Goal: Task Accomplishment & Management: Use online tool/utility

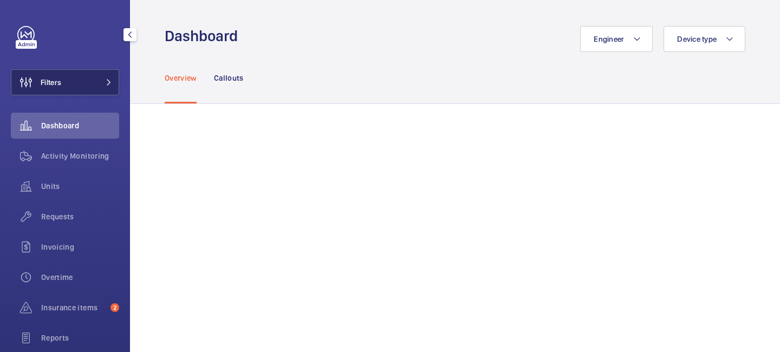
click at [105, 83] on span at bounding box center [105, 82] width 13 height 7
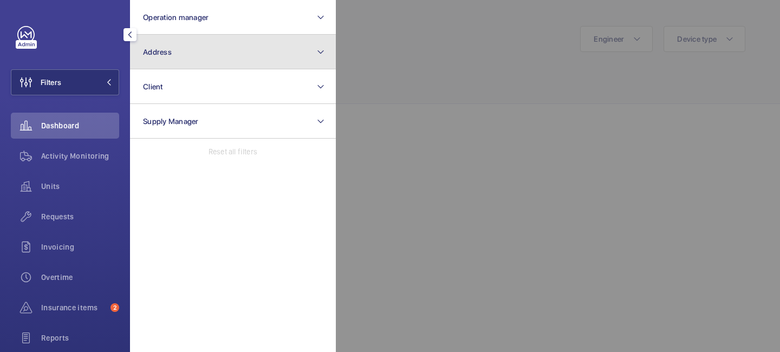
click at [170, 66] on button "Address" at bounding box center [233, 52] width 206 height 35
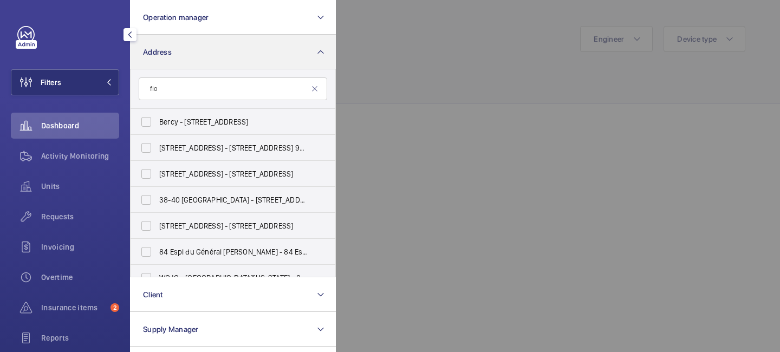
type input "flor"
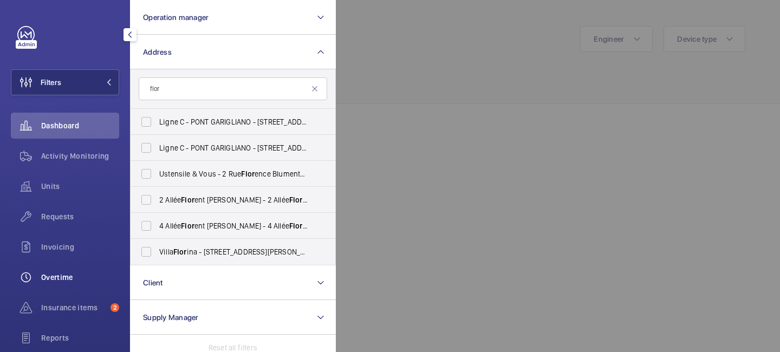
scroll to position [112, 0]
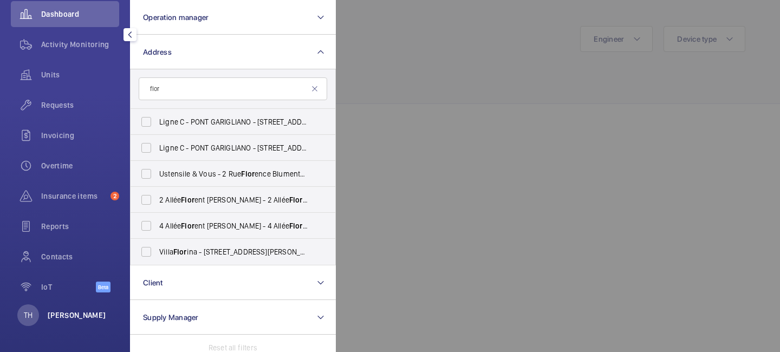
click at [50, 314] on p "Tek Hussein" at bounding box center [77, 315] width 59 height 11
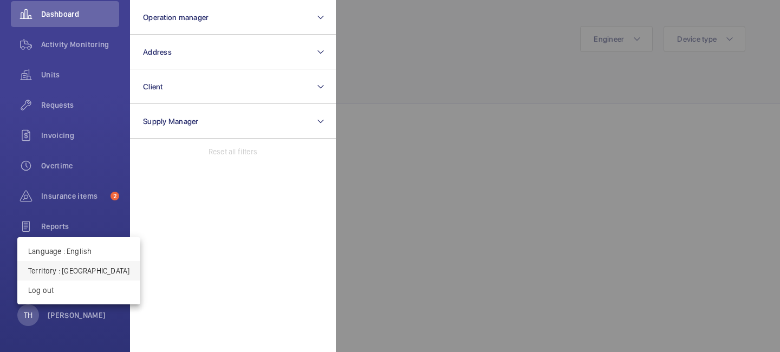
click at [71, 269] on p "Territory : France" at bounding box center [78, 270] width 101 height 11
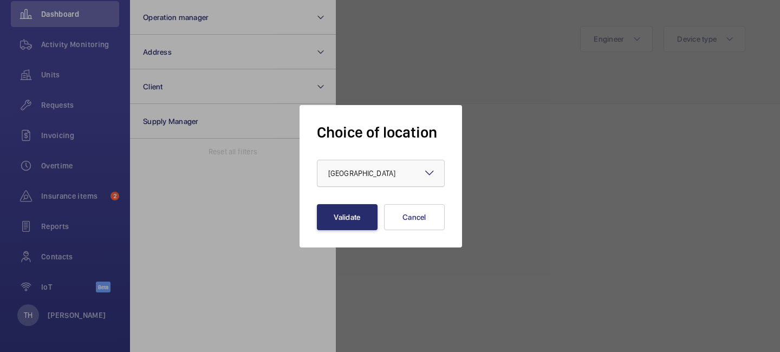
click at [349, 173] on span "France" at bounding box center [361, 173] width 67 height 9
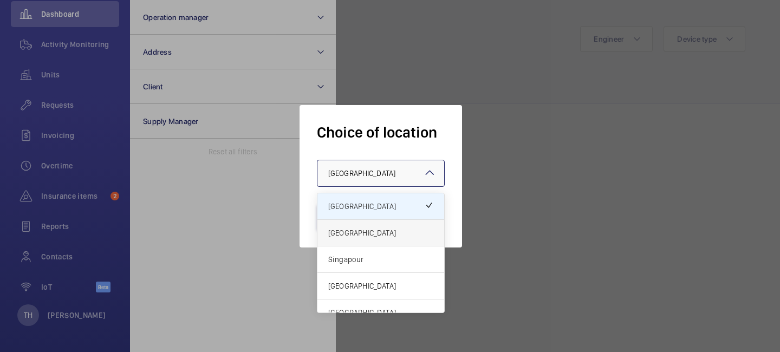
click at [355, 228] on span "[GEOGRAPHIC_DATA]" at bounding box center [380, 233] width 105 height 11
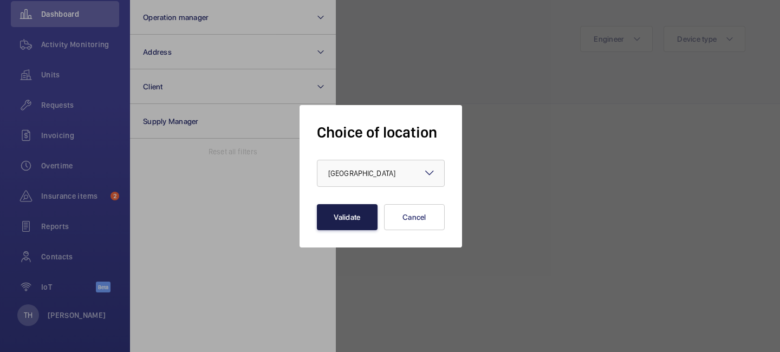
click at [347, 218] on button "Validate" at bounding box center [347, 217] width 61 height 26
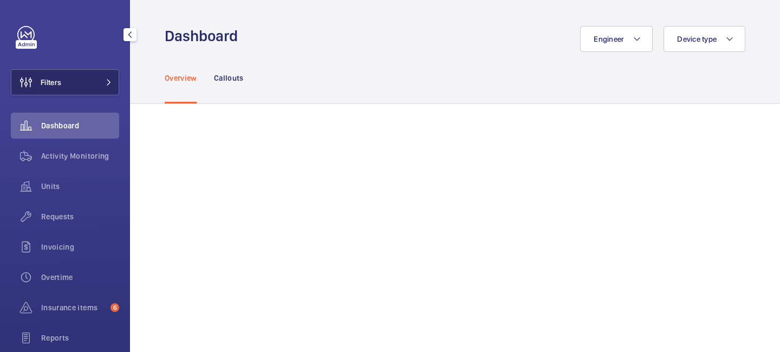
click at [111, 72] on button "Filters" at bounding box center [65, 82] width 108 height 26
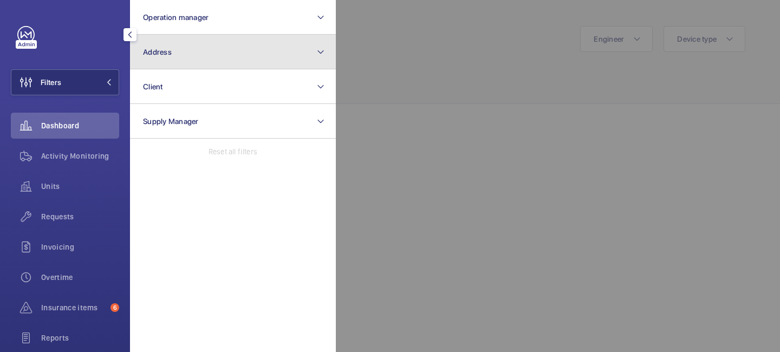
click at [160, 64] on button "Address" at bounding box center [233, 52] width 206 height 35
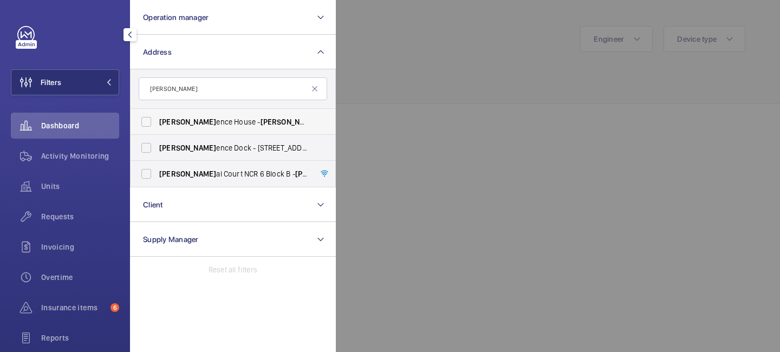
type input "flor"
click at [209, 120] on span "Flor ence House - Flor ence House, LONDON NW9 5HU" at bounding box center [233, 121] width 149 height 11
click at [157, 120] on input "Flor ence House - Flor ence House, LONDON NW9 5HU" at bounding box center [146, 122] width 22 height 22
checkbox input "true"
click at [412, 68] on div at bounding box center [726, 176] width 780 height 352
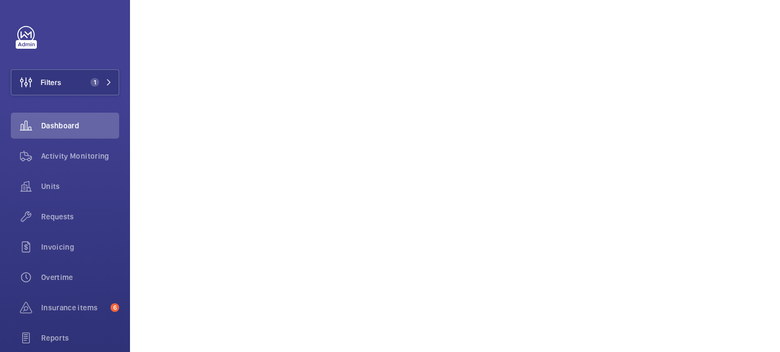
scroll to position [201, 0]
click at [88, 151] on span "Activity Monitoring" at bounding box center [80, 156] width 78 height 11
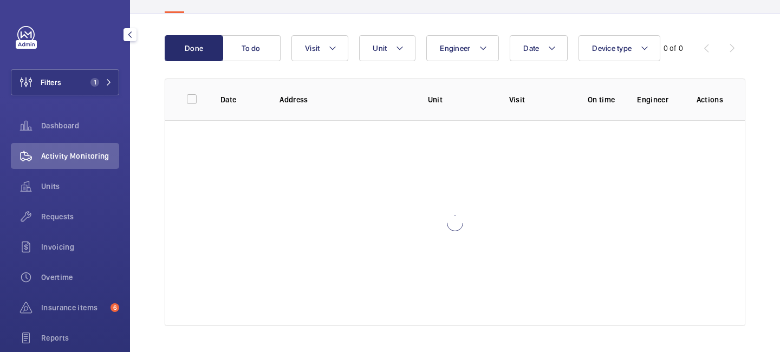
scroll to position [90, 0]
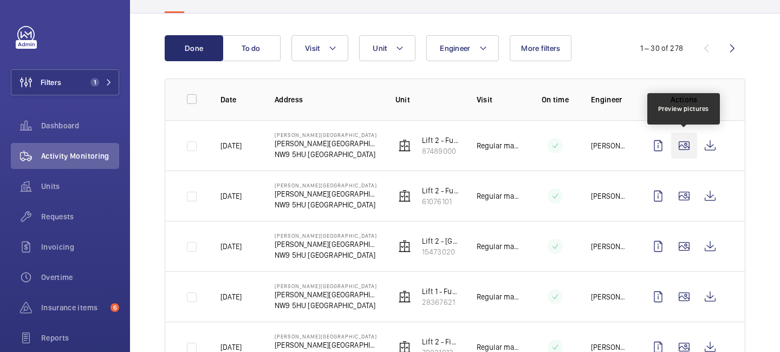
click at [684, 151] on wm-front-icon-button at bounding box center [684, 146] width 26 height 26
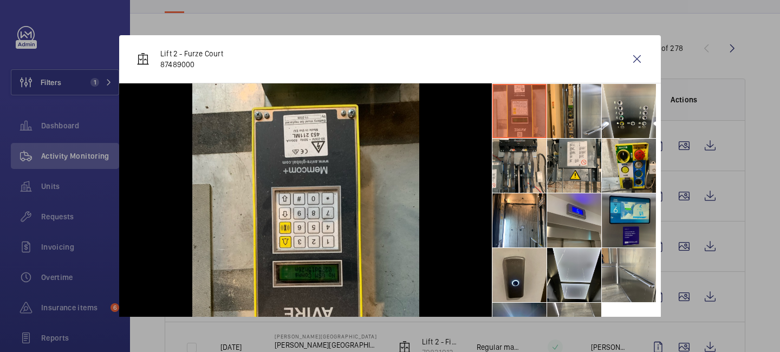
click at [628, 231] on li at bounding box center [629, 220] width 54 height 54
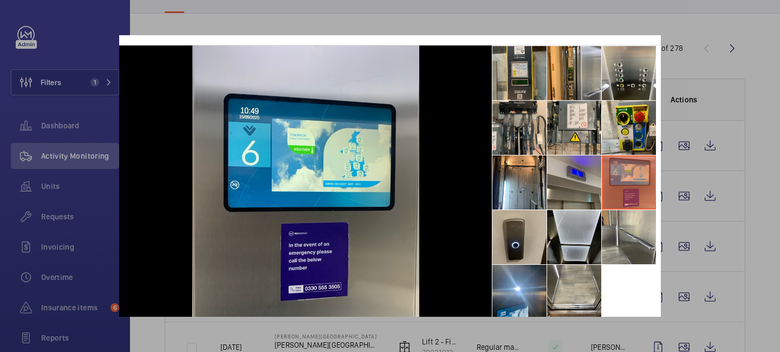
scroll to position [70, 0]
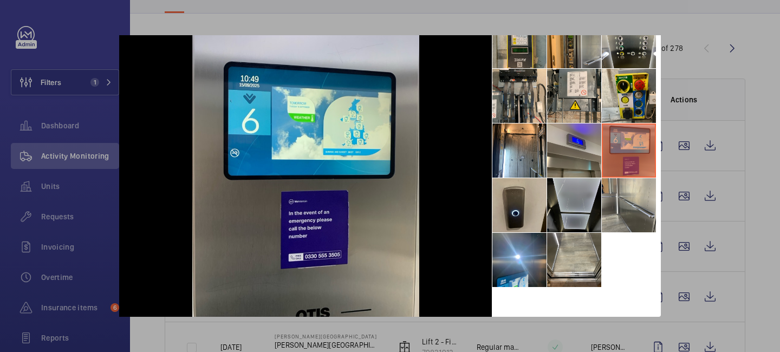
click at [576, 220] on li at bounding box center [574, 205] width 54 height 54
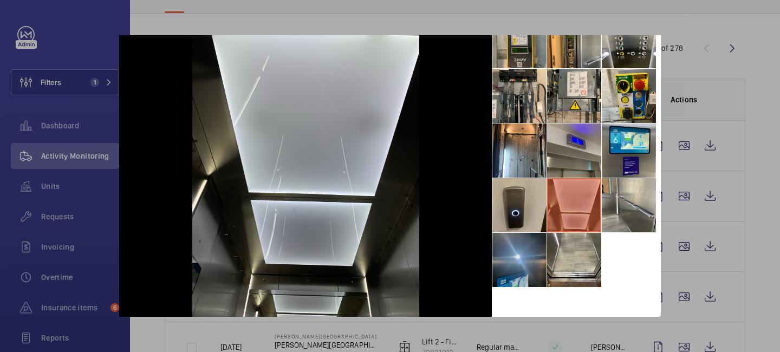
click at [528, 265] on li at bounding box center [519, 260] width 54 height 54
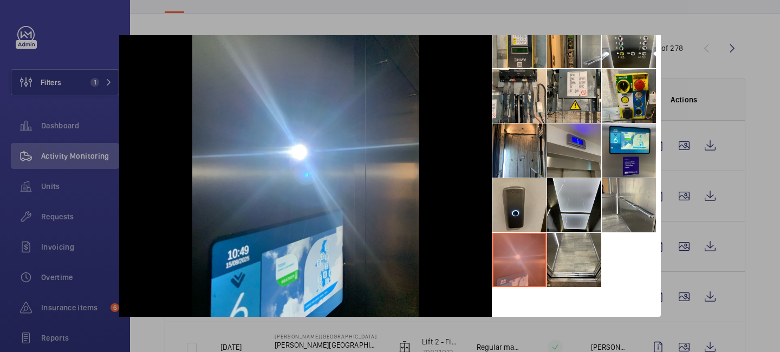
click at [763, 155] on div at bounding box center [390, 176] width 780 height 352
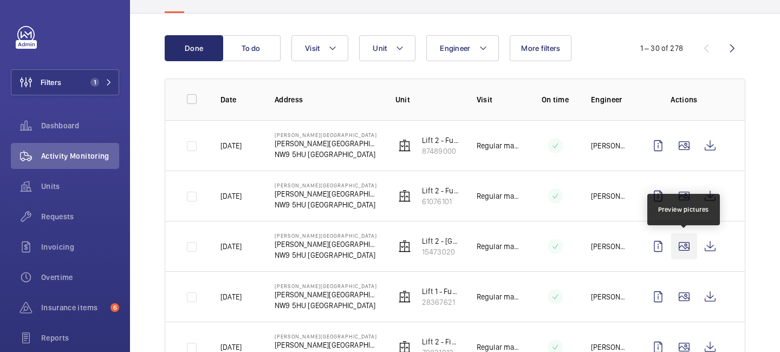
scroll to position [109, 0]
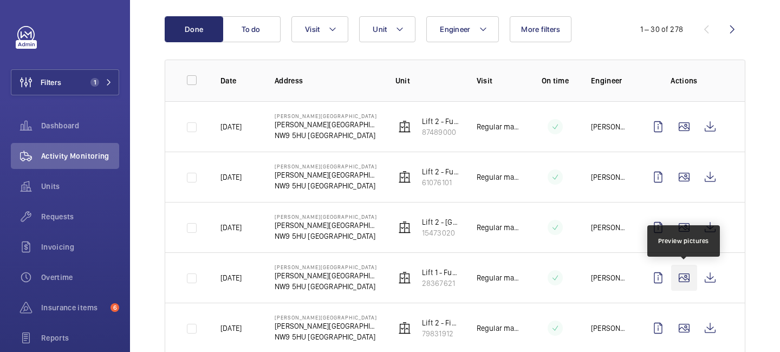
click at [685, 280] on wm-front-icon-button at bounding box center [684, 278] width 26 height 26
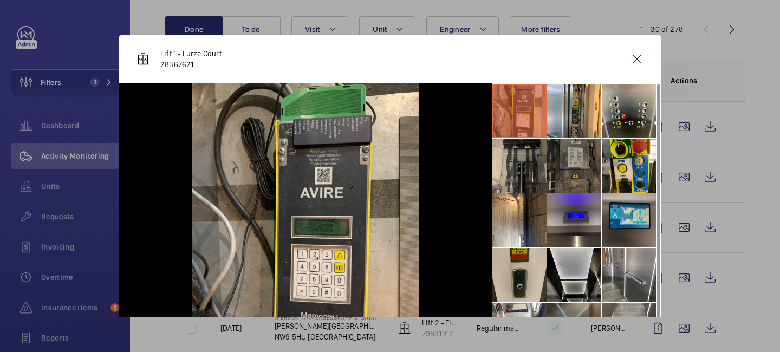
click at [636, 233] on li at bounding box center [629, 220] width 54 height 54
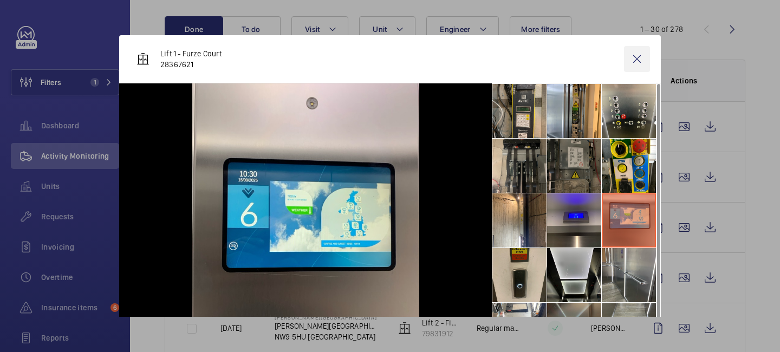
click at [636, 62] on wm-front-icon-button at bounding box center [637, 59] width 26 height 26
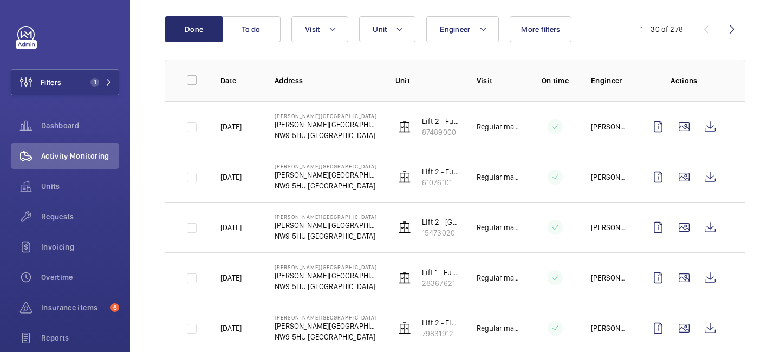
scroll to position [120, 0]
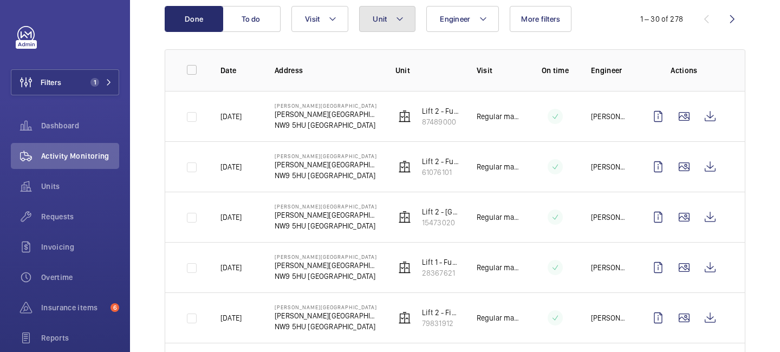
click at [403, 21] on mat-icon at bounding box center [400, 18] width 9 height 13
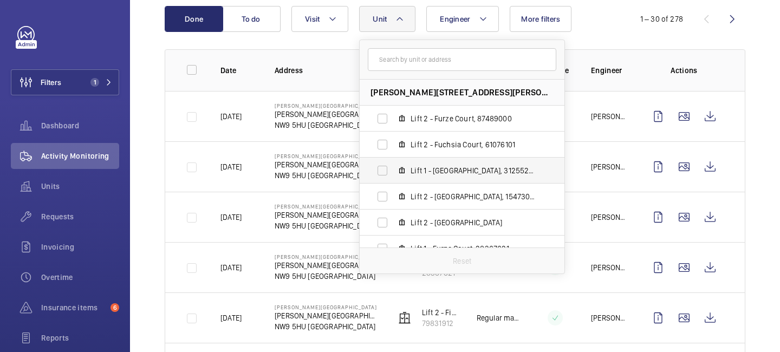
click at [466, 173] on span "Lift 1 - Forsythia House, 31255292" at bounding box center [474, 170] width 126 height 11
click at [393, 173] on input "Lift 1 - Forsythia House, 31255292" at bounding box center [383, 171] width 22 height 22
checkbox input "true"
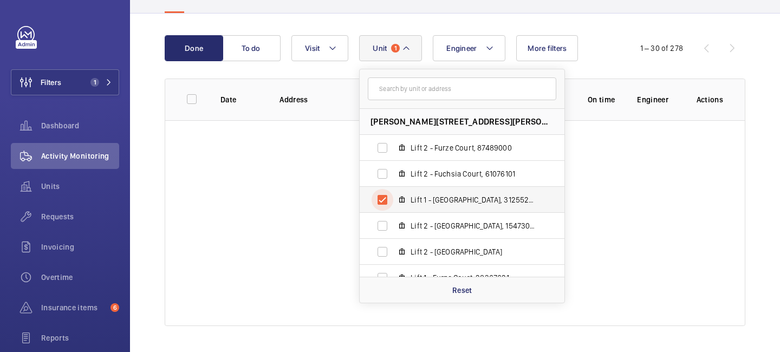
scroll to position [90, 0]
click at [466, 173] on span "Lift 2 - Fuchsia Court, 61076101" at bounding box center [474, 173] width 126 height 11
click at [393, 173] on input "Lift 2 - Fuchsia Court, 61076101" at bounding box center [383, 174] width 22 height 22
checkbox input "true"
click at [458, 187] on label "Lift 1 - Forsythia House, 31255292" at bounding box center [453, 200] width 187 height 26
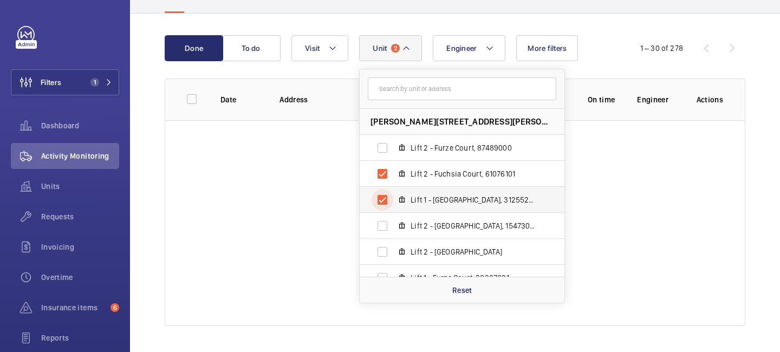
click at [393, 189] on input "Lift 1 - Forsythia House, 31255292" at bounding box center [383, 200] width 22 height 22
checkbox input "false"
click at [458, 177] on span "Lift 2 - Fuchsia Court, 61076101" at bounding box center [474, 173] width 126 height 11
click at [393, 177] on input "Lift 2 - Fuchsia Court, 61076101" at bounding box center [383, 174] width 22 height 22
checkbox input "false"
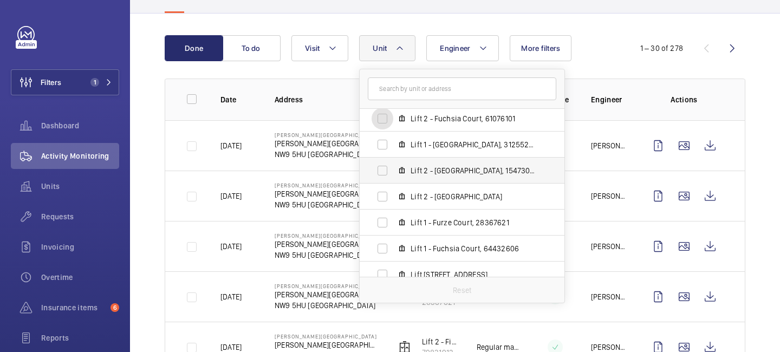
scroll to position [66, 0]
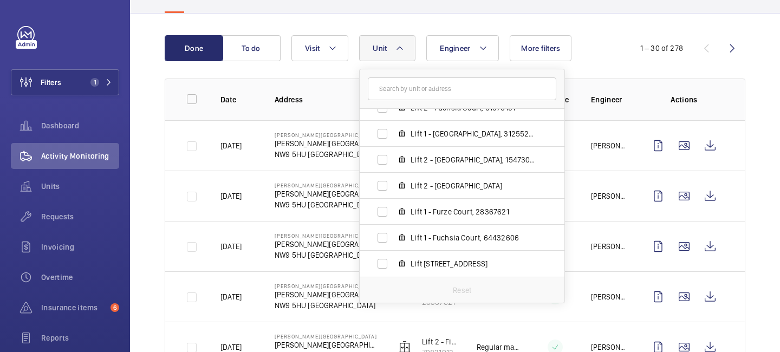
click at [579, 52] on div "Engineer Unit Florence House - Florence House, NW9 5HU LONDON Lift 2 - Furze Co…" at bounding box center [453, 48] width 324 height 26
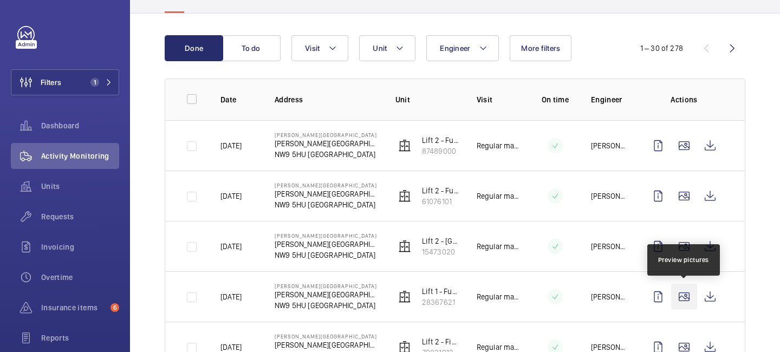
click at [682, 302] on wm-front-icon-button at bounding box center [684, 297] width 26 height 26
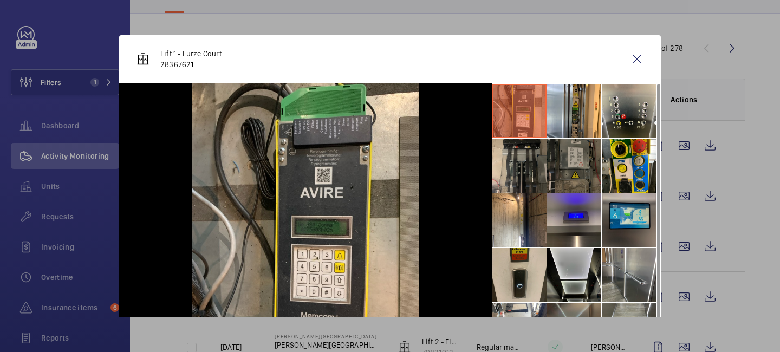
click at [632, 221] on li at bounding box center [629, 220] width 54 height 54
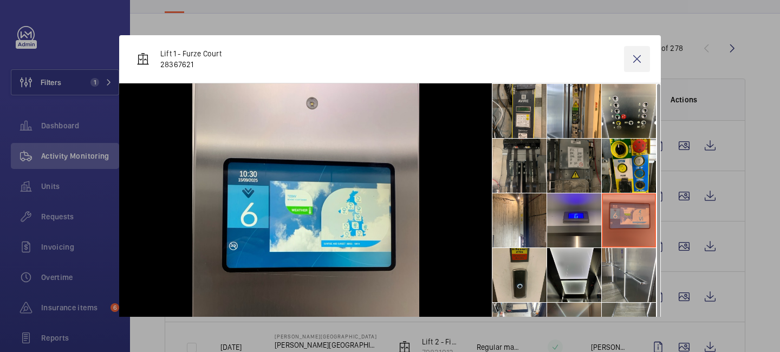
click at [636, 61] on wm-front-icon-button at bounding box center [637, 59] width 26 height 26
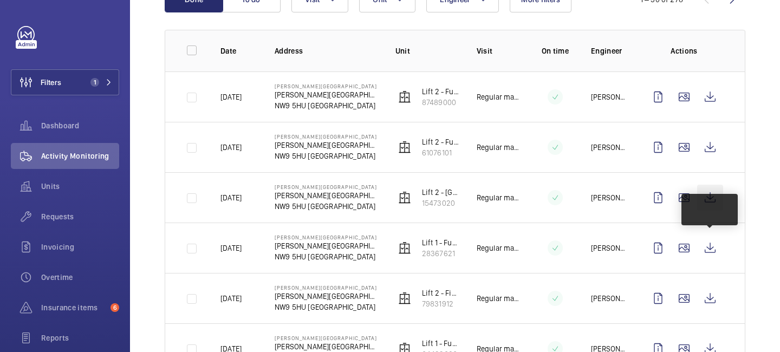
scroll to position [211, 0]
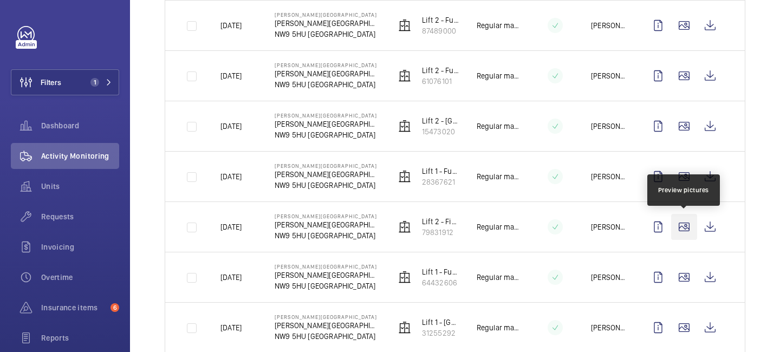
click at [679, 231] on wm-front-icon-button at bounding box center [684, 227] width 26 height 26
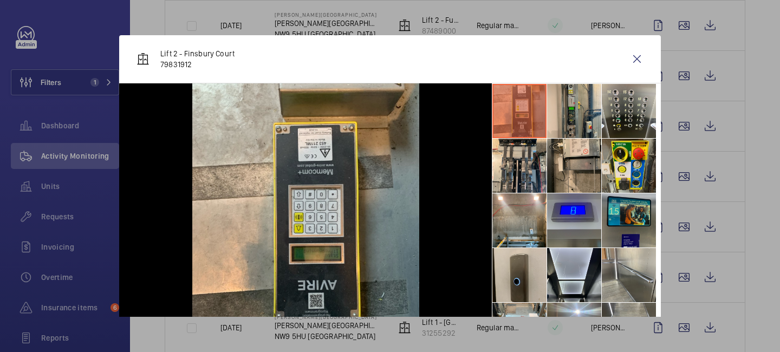
click at [624, 222] on li at bounding box center [629, 220] width 54 height 54
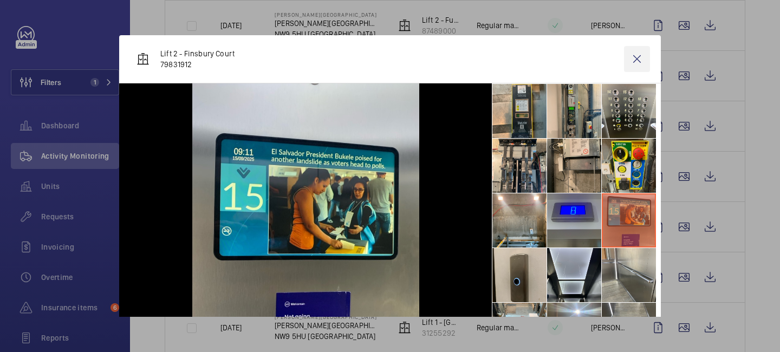
click at [639, 65] on wm-front-icon-button at bounding box center [637, 59] width 26 height 26
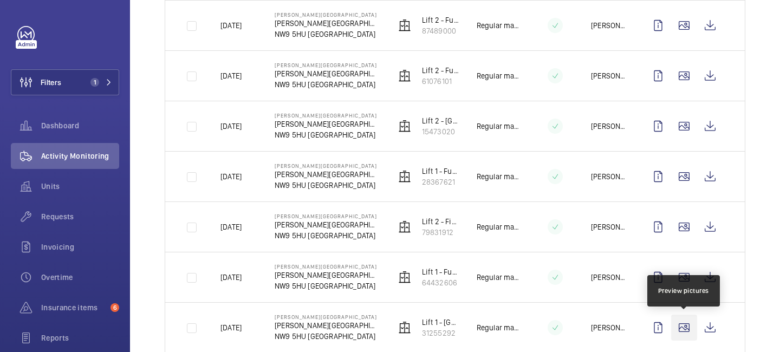
click at [687, 322] on wm-front-icon-button at bounding box center [684, 328] width 26 height 26
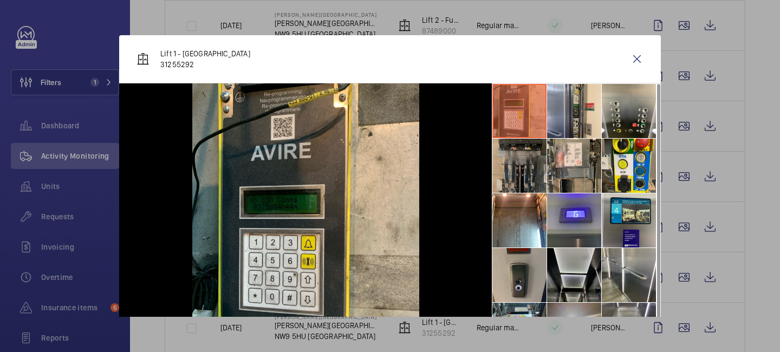
click at [518, 164] on li at bounding box center [519, 166] width 54 height 54
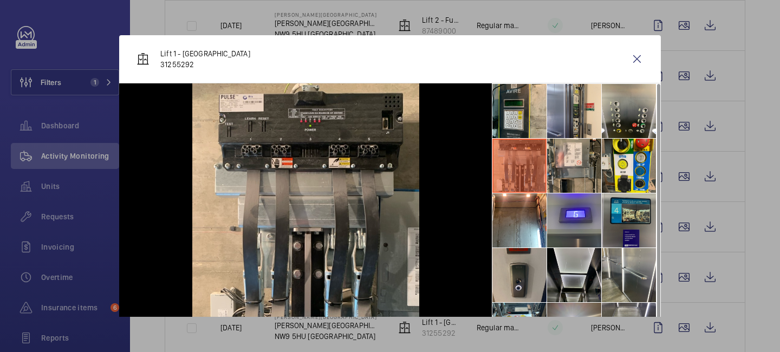
click at [619, 220] on li at bounding box center [629, 220] width 54 height 54
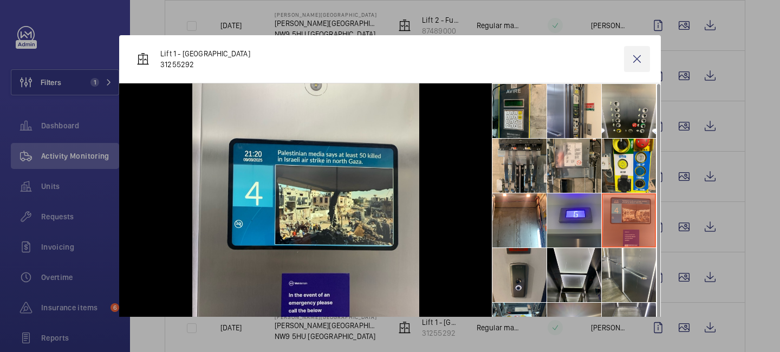
click at [639, 58] on wm-front-icon-button at bounding box center [637, 59] width 26 height 26
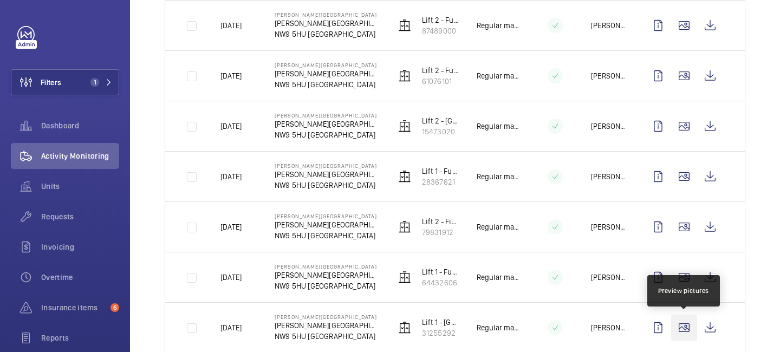
click at [684, 322] on wm-front-icon-button at bounding box center [684, 328] width 26 height 26
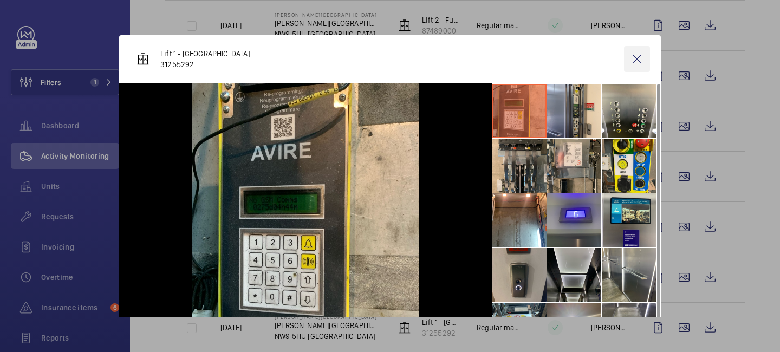
click at [636, 59] on wm-front-icon-button at bounding box center [637, 59] width 26 height 26
